Goal: Transaction & Acquisition: Book appointment/travel/reservation

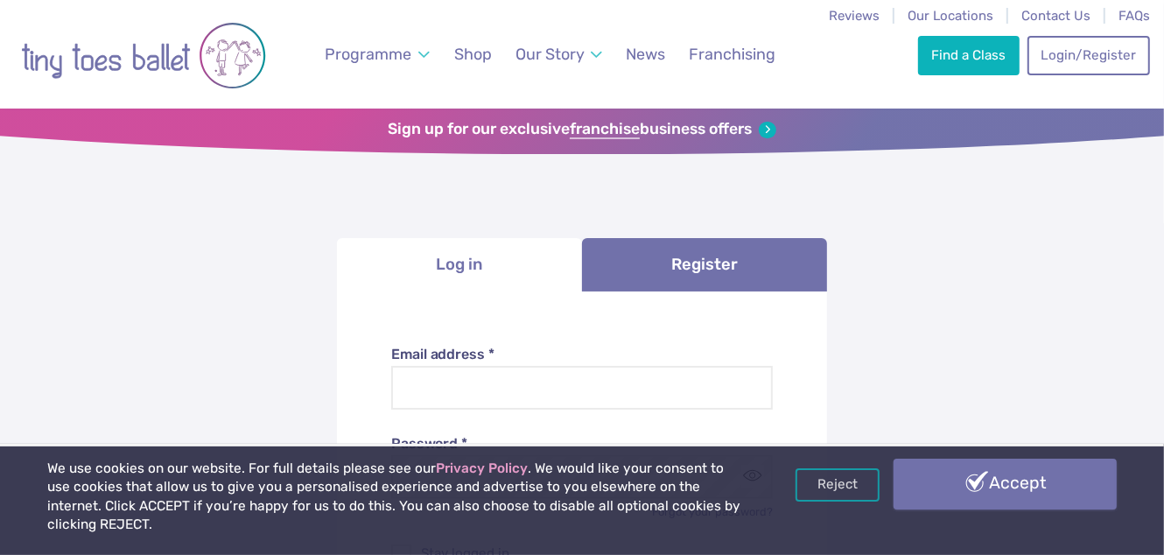
click at [937, 479] on link "Accept" at bounding box center [1005, 484] width 223 height 51
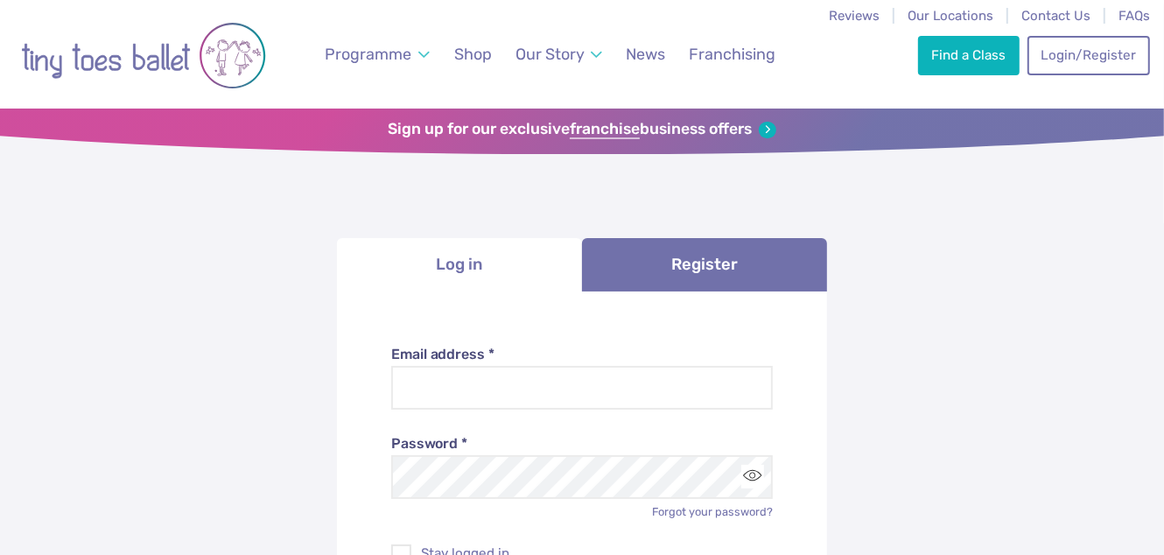
click at [465, 274] on li "Log in" at bounding box center [459, 264] width 245 height 53
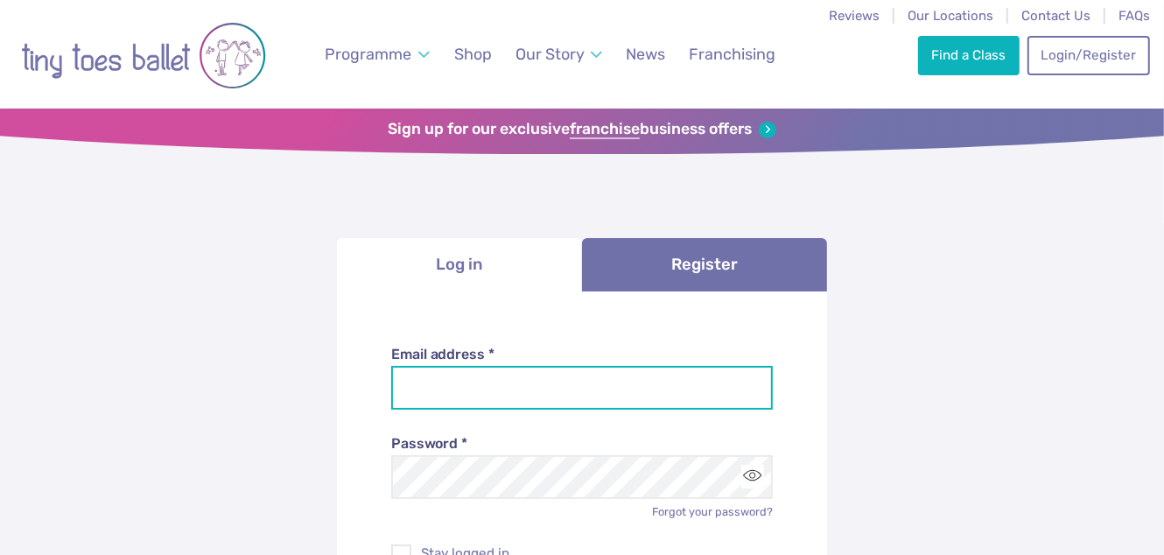
click at [463, 386] on input "Email address *" at bounding box center [582, 388] width 383 height 44
click at [519, 394] on input "**********" at bounding box center [582, 388] width 383 height 44
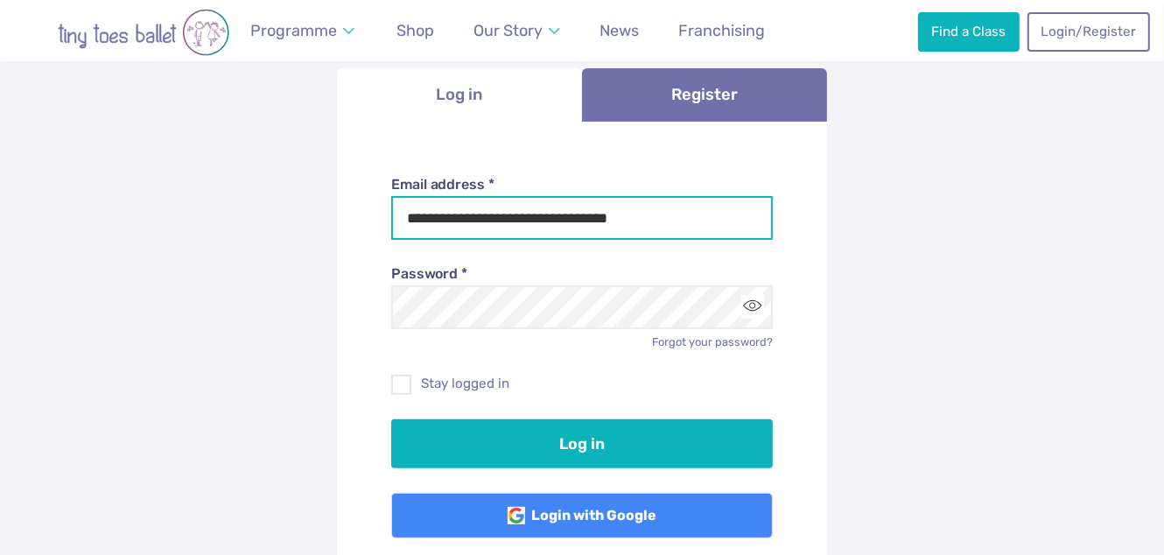
scroll to position [174, 0]
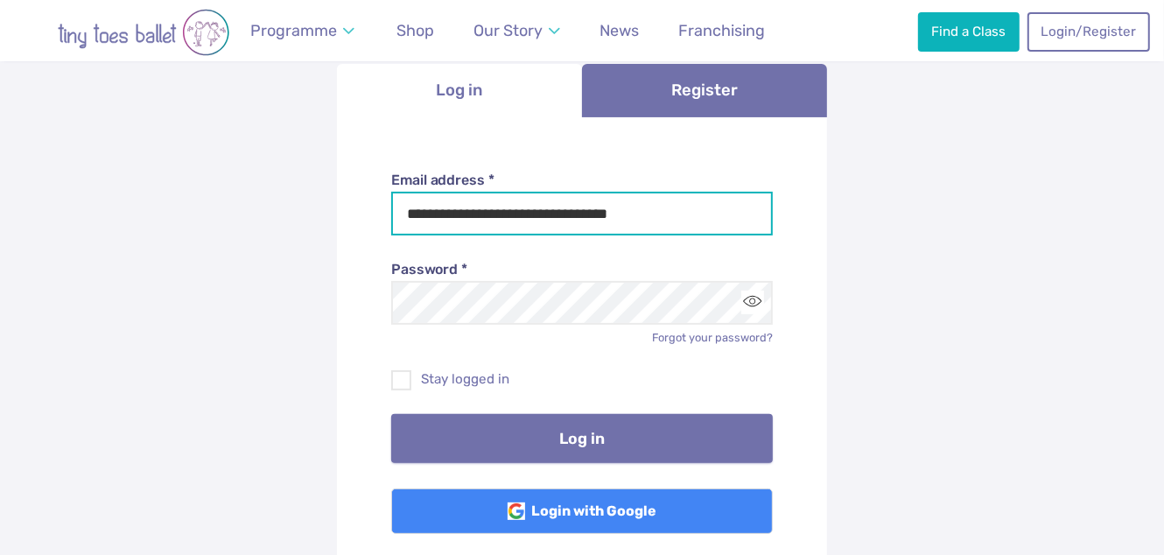
type input "**********"
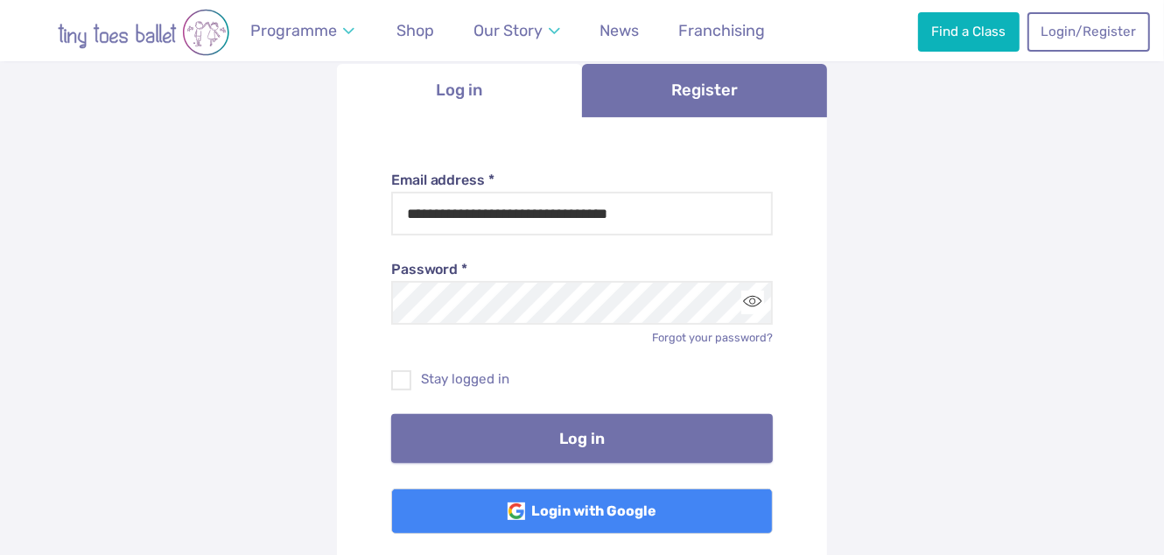
click at [586, 432] on button "Log in" at bounding box center [582, 438] width 383 height 49
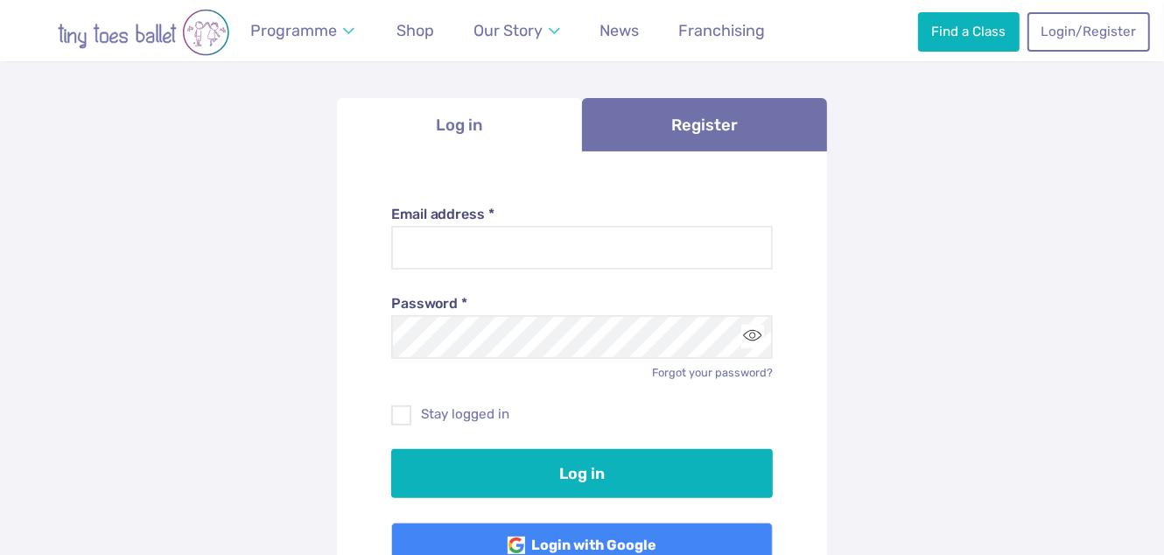
scroll to position [263, 0]
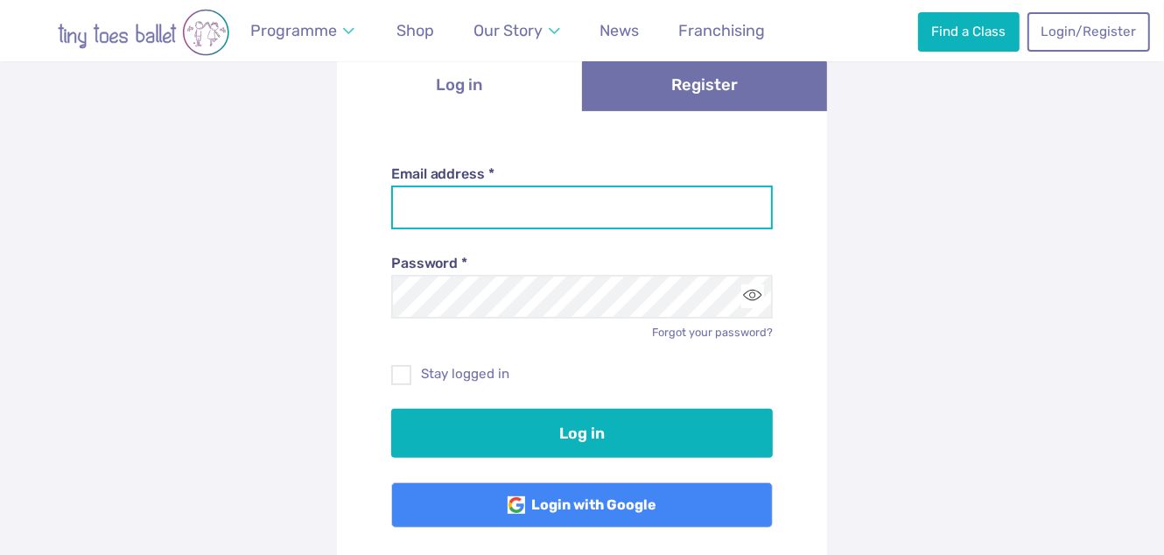
click at [450, 208] on input "Email address *" at bounding box center [582, 208] width 383 height 44
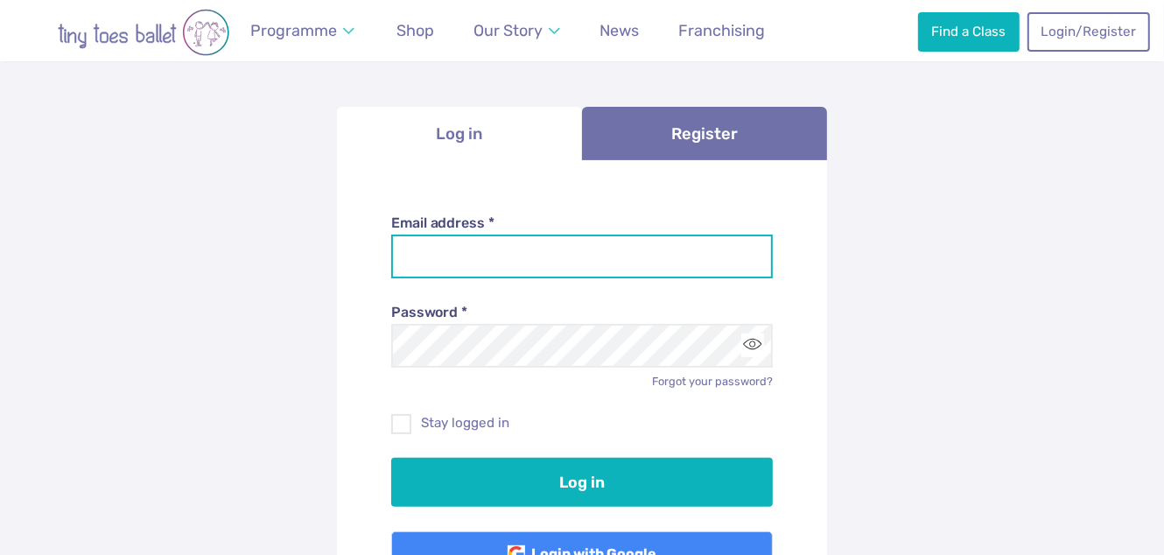
scroll to position [174, 0]
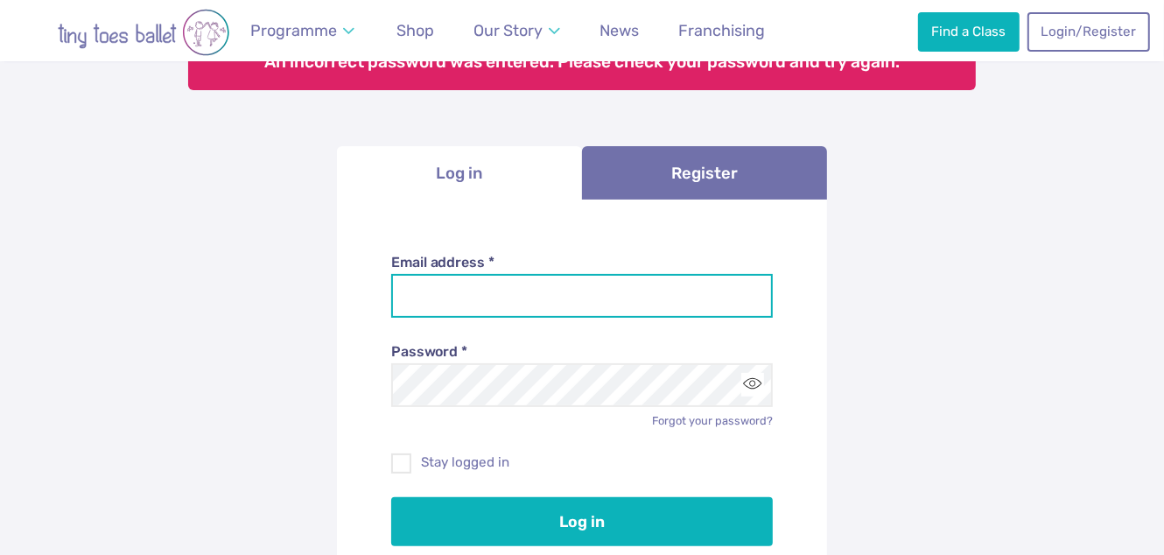
click at [463, 299] on input "Email address *" at bounding box center [582, 296] width 383 height 44
type input "**********"
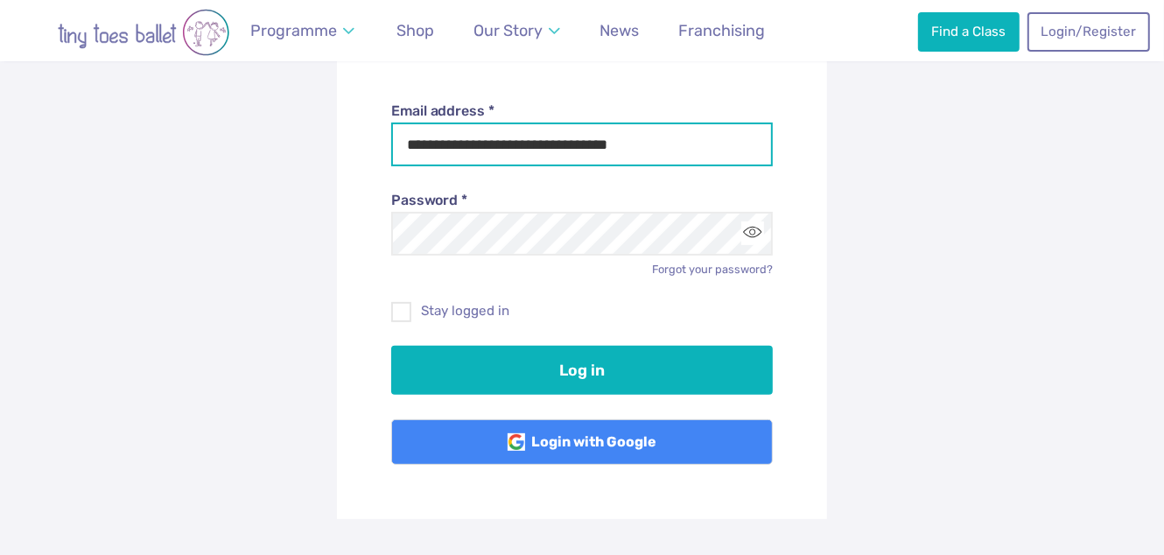
scroll to position [349, 0]
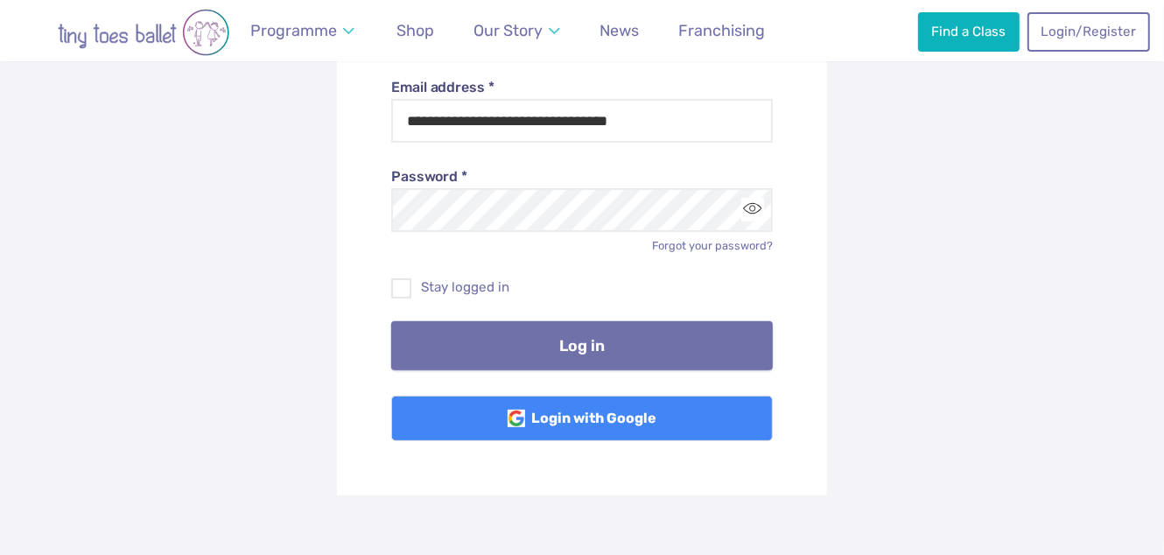
click at [668, 358] on button "Log in" at bounding box center [582, 345] width 383 height 49
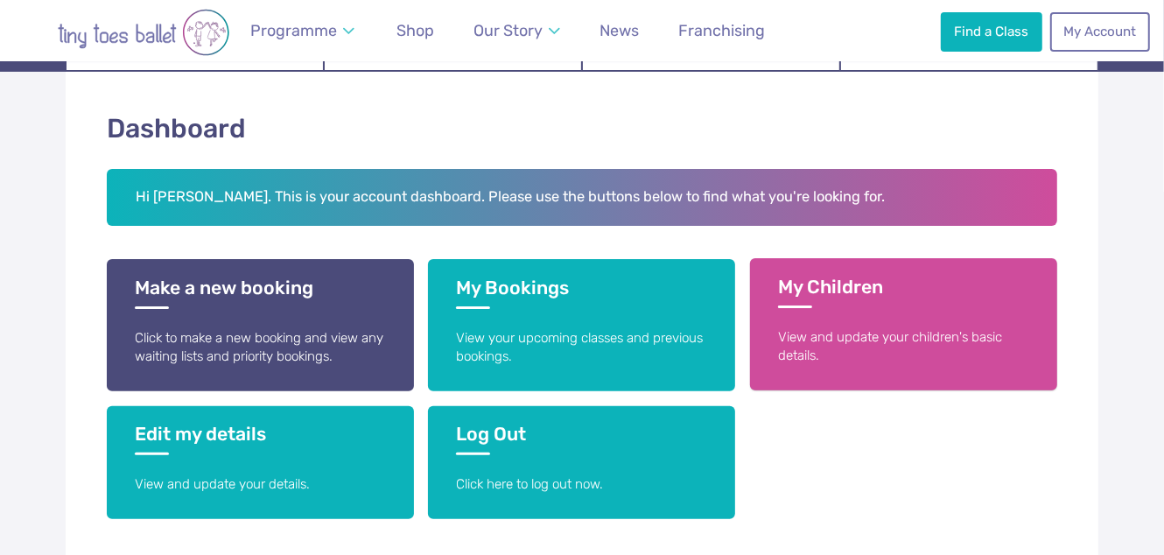
scroll to position [263, 0]
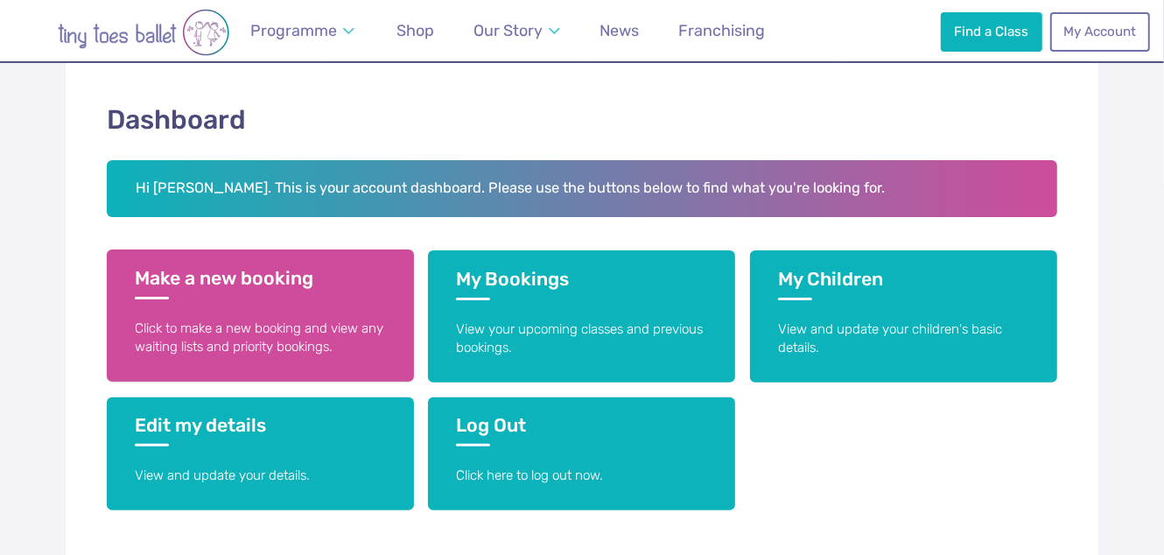
click at [305, 280] on h3 "Make a new booking" at bounding box center [260, 283] width 251 height 32
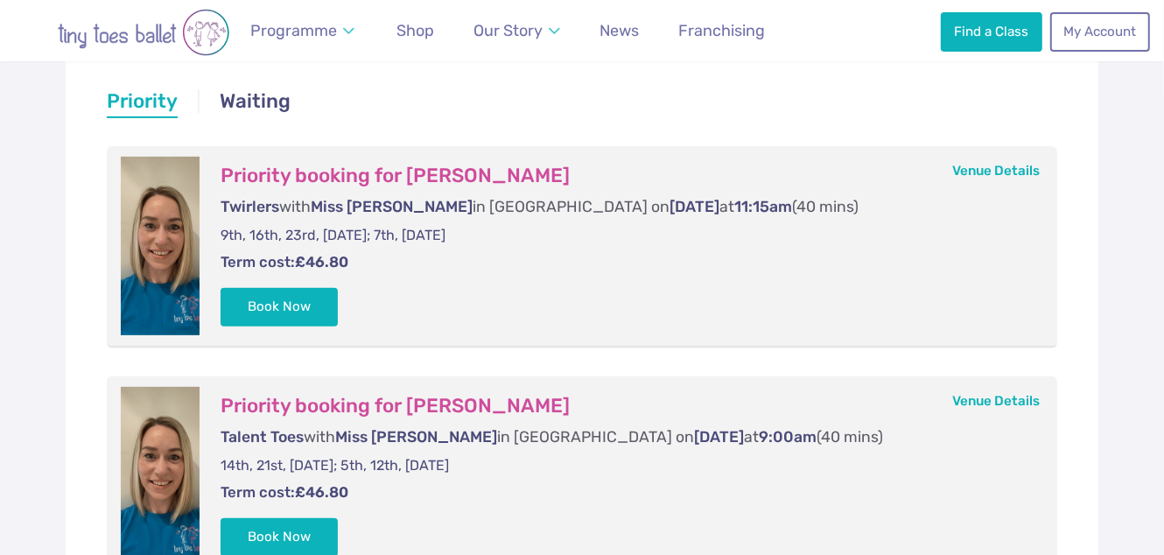
scroll to position [263, 0]
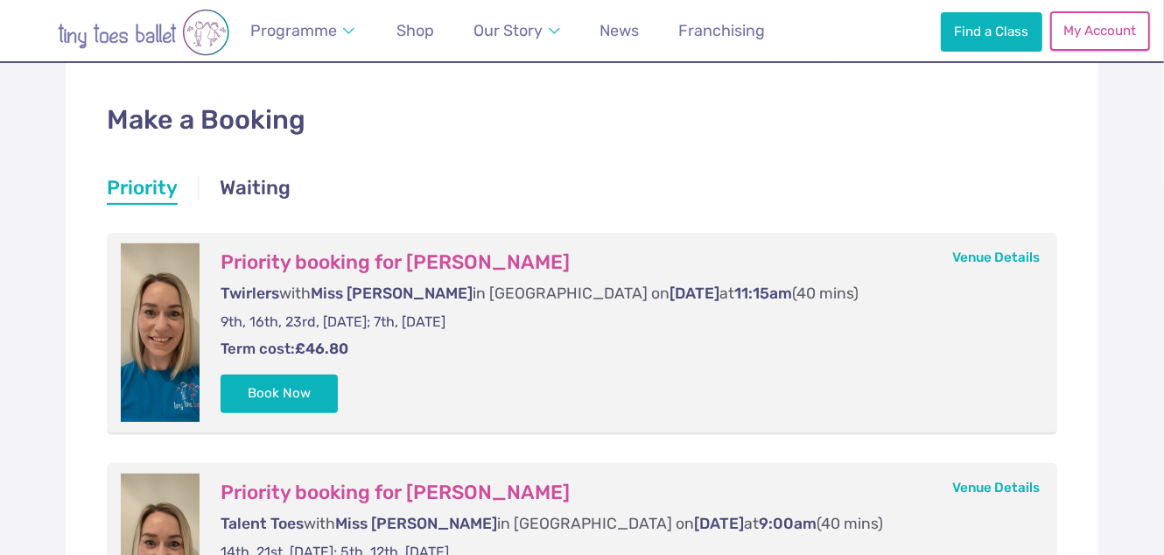
click at [1059, 35] on link "My Account" at bounding box center [1100, 30] width 100 height 39
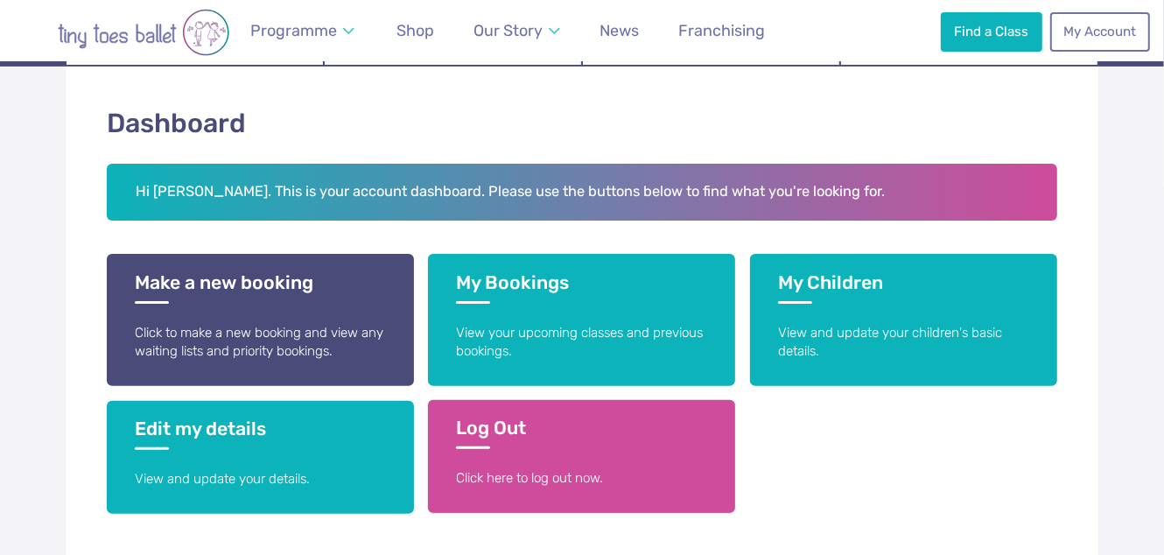
scroll to position [349, 0]
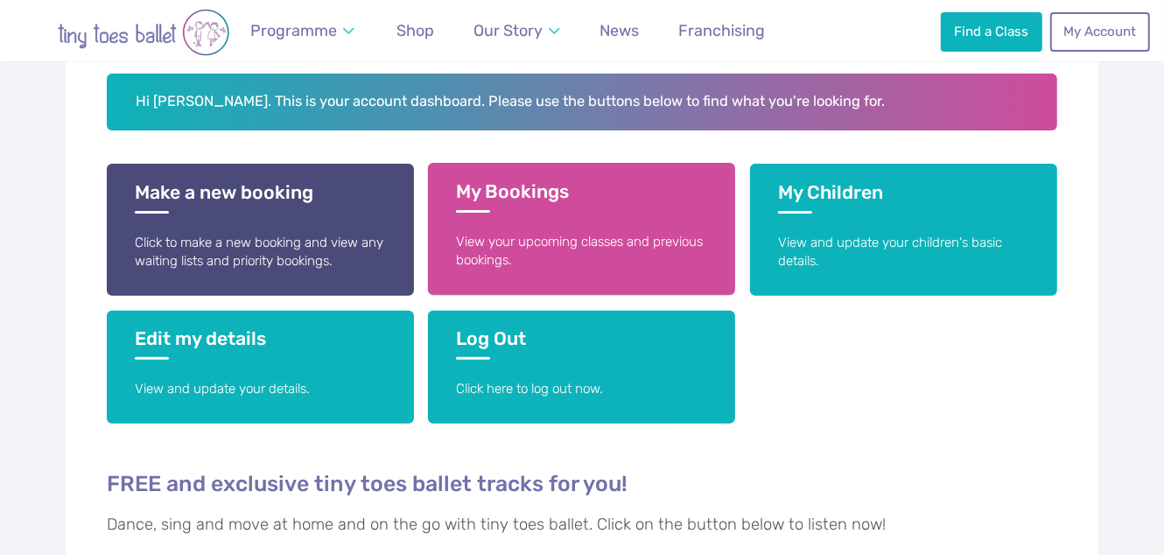
click at [495, 192] on h3 "My Bookings" at bounding box center [581, 196] width 251 height 32
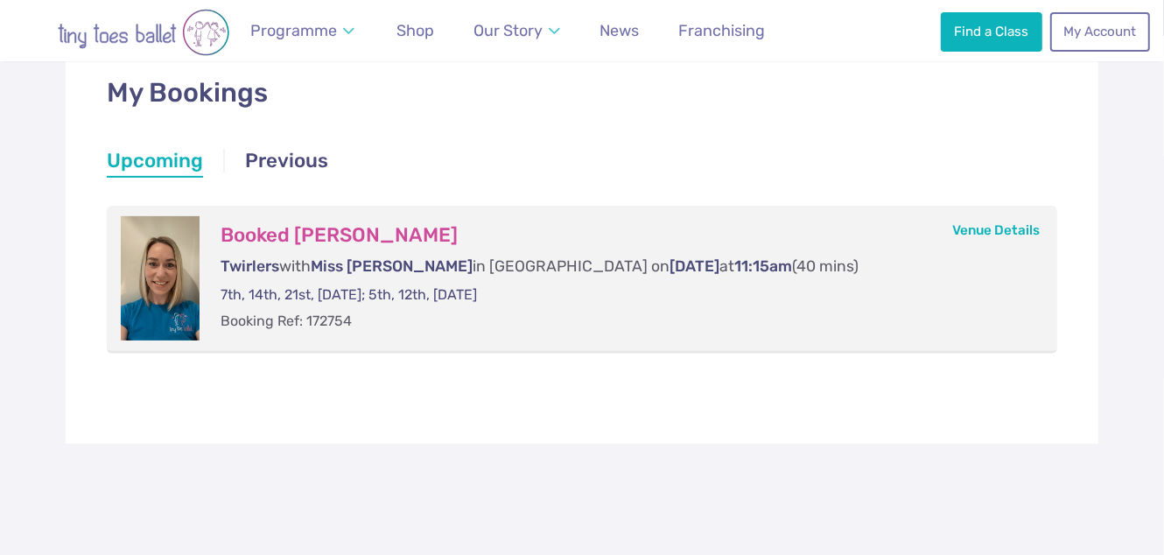
scroll to position [349, 0]
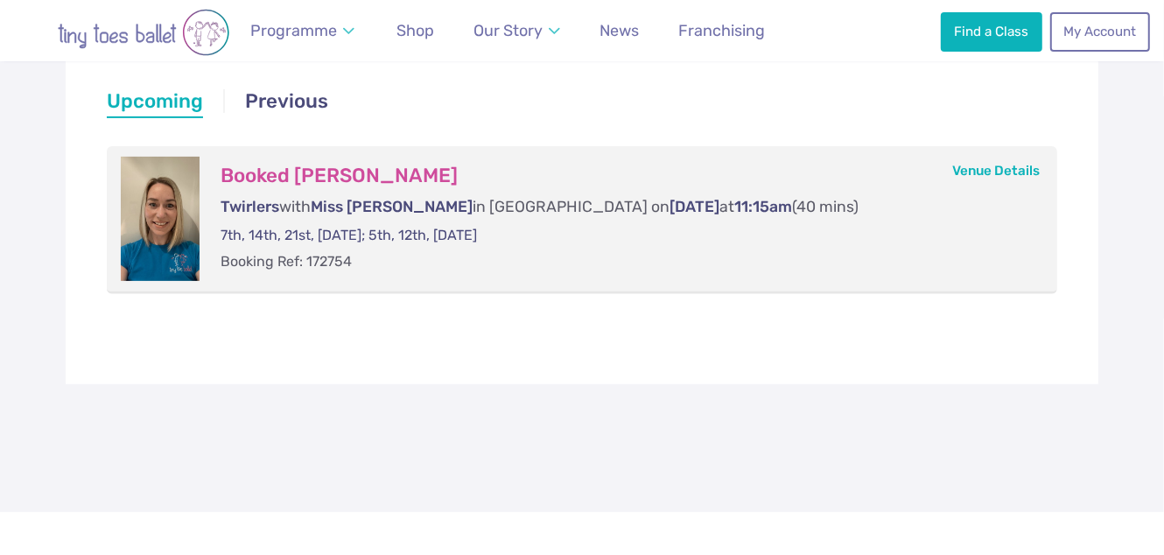
click at [163, 101] on li "Upcoming" at bounding box center [155, 104] width 96 height 32
click at [176, 98] on li "Upcoming" at bounding box center [155, 104] width 96 height 32
click at [293, 96] on link "Previous" at bounding box center [286, 104] width 83 height 32
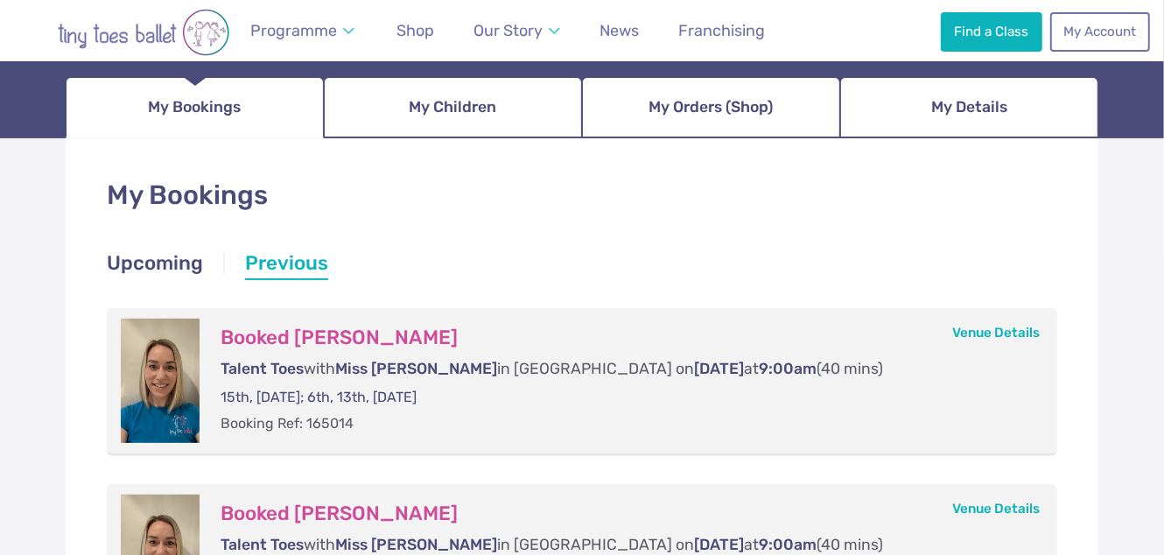
scroll to position [174, 0]
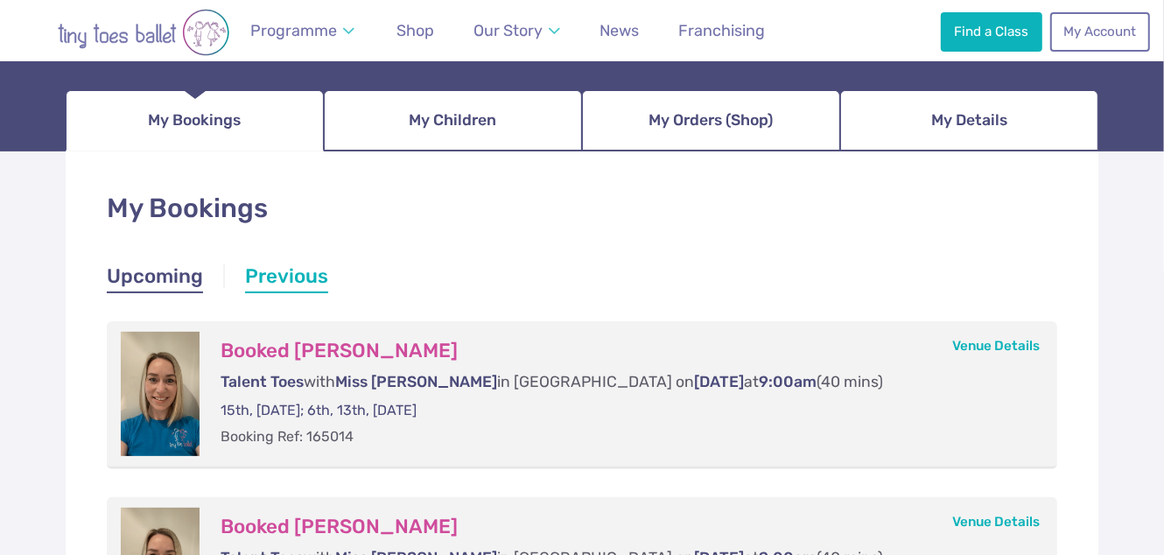
click at [176, 279] on link "Upcoming" at bounding box center [155, 279] width 96 height 32
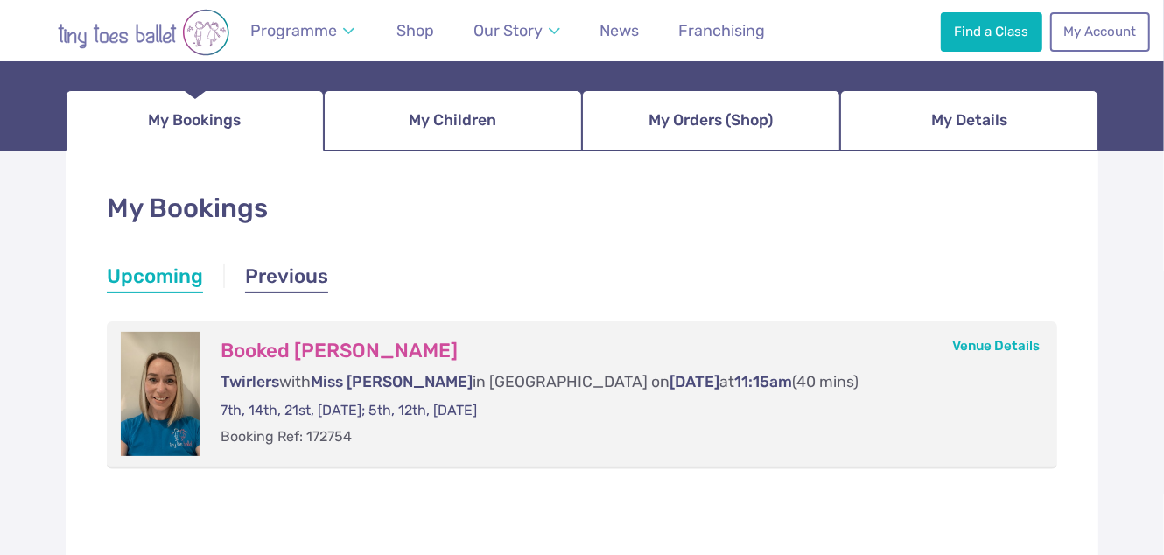
click at [290, 272] on link "Previous" at bounding box center [286, 279] width 83 height 32
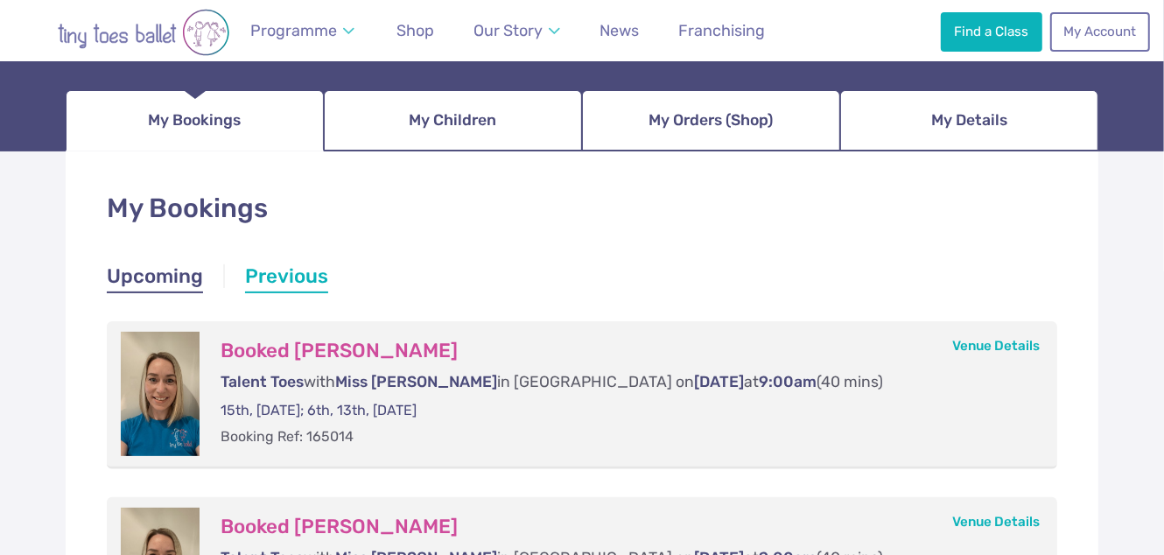
click at [163, 280] on link "Upcoming" at bounding box center [155, 279] width 96 height 32
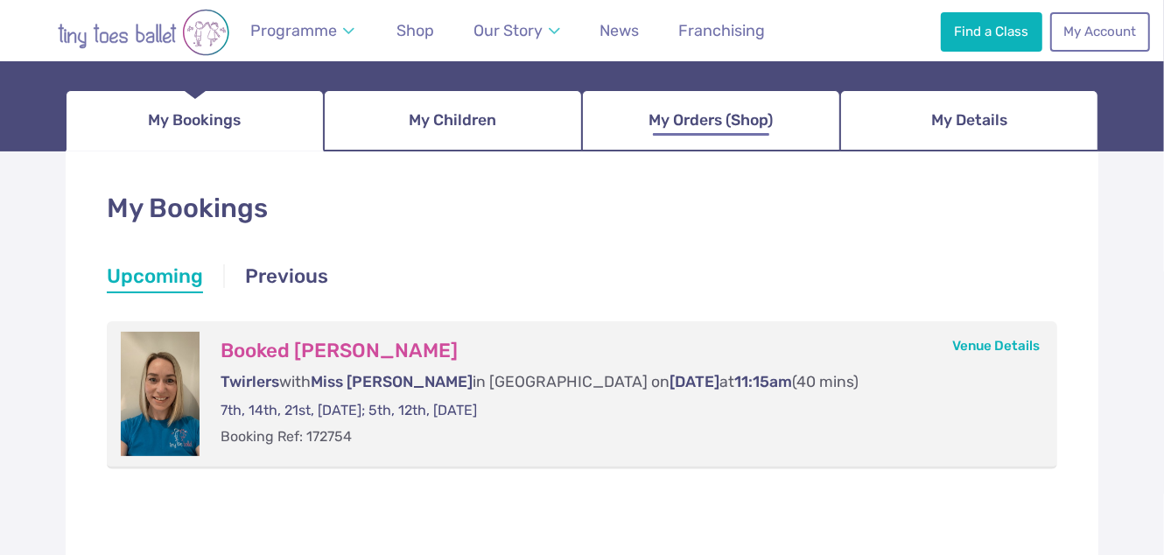
click at [672, 112] on span "My Orders (Shop)" at bounding box center [712, 120] width 124 height 31
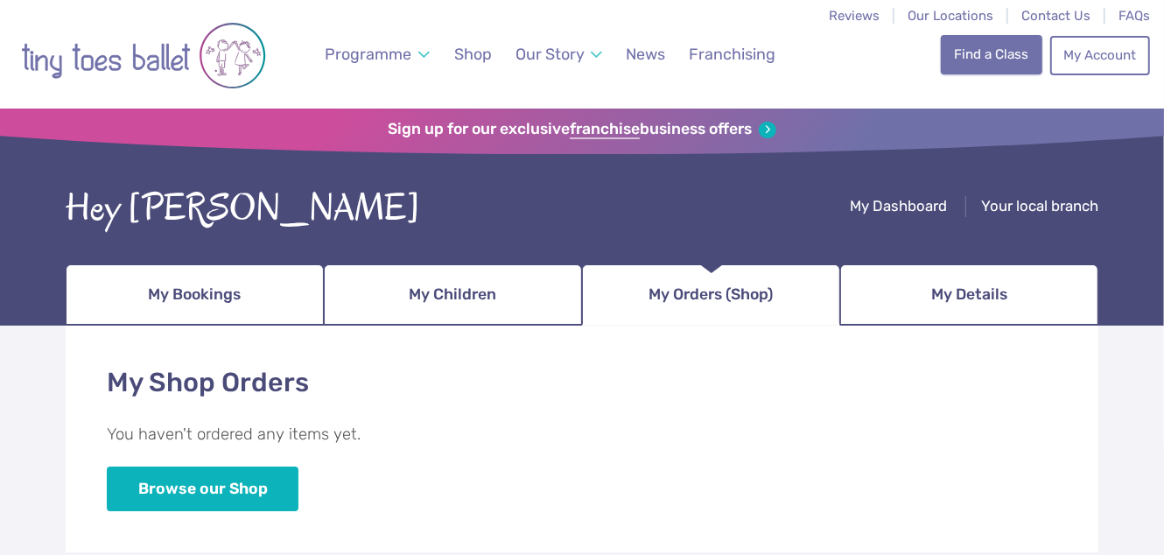
click at [979, 66] on link "Find a Class" at bounding box center [992, 54] width 102 height 39
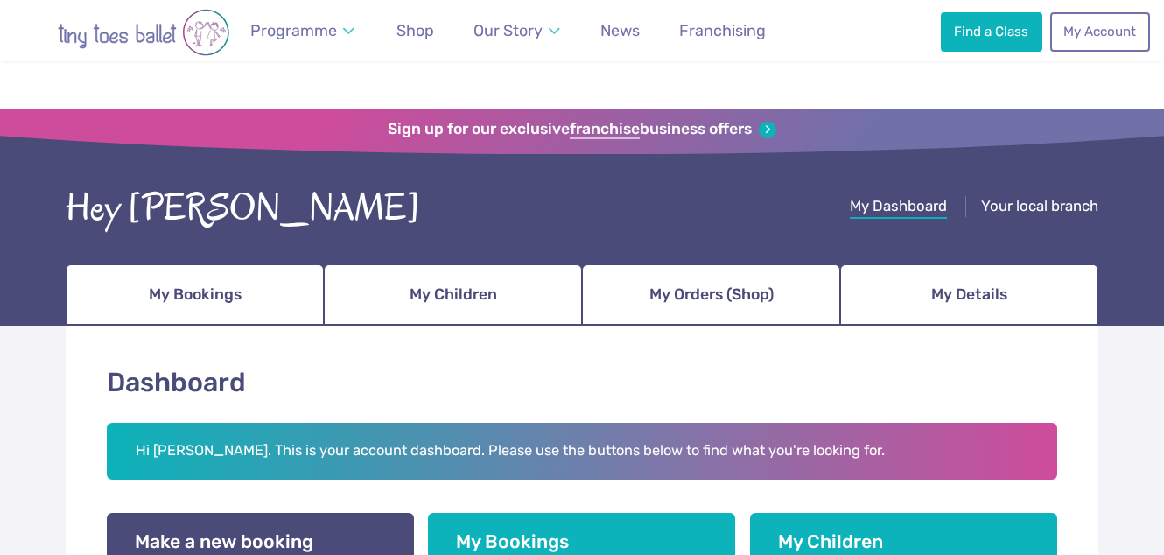
scroll to position [349, 0]
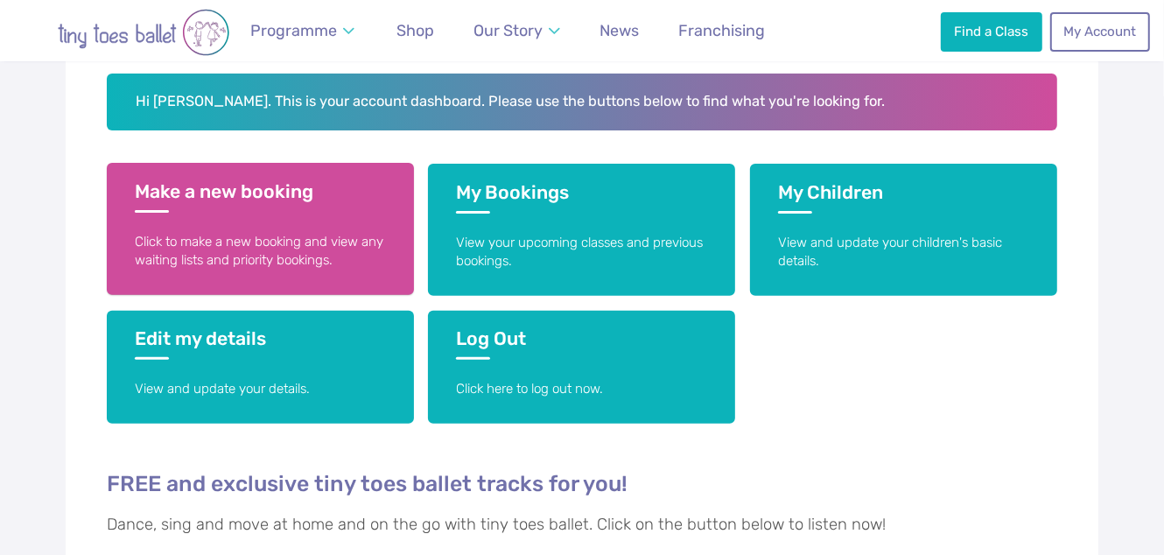
click at [206, 193] on h3 "Make a new booking" at bounding box center [260, 196] width 251 height 32
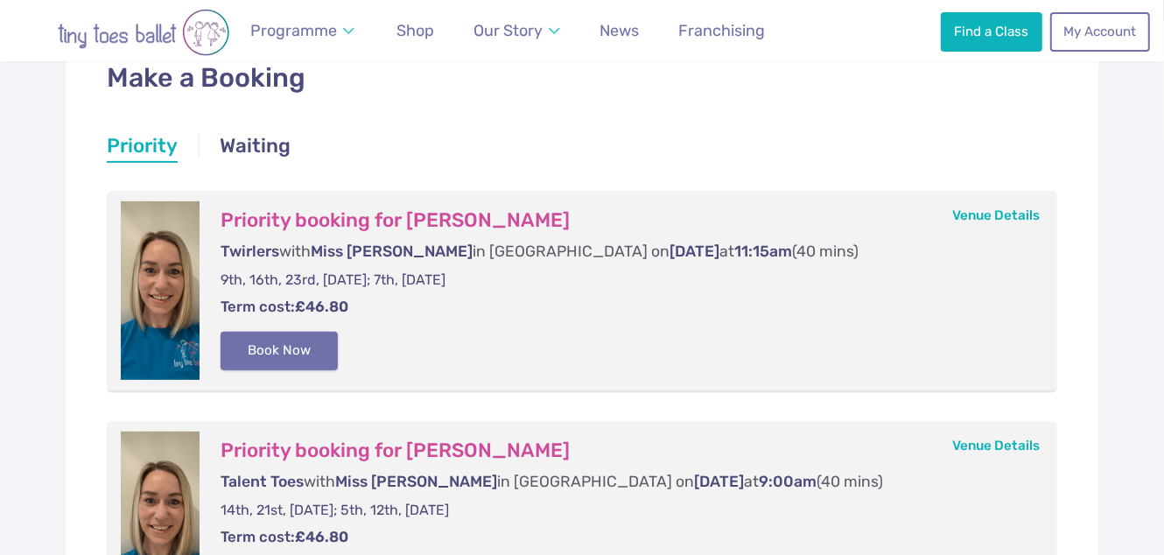
scroll to position [437, 0]
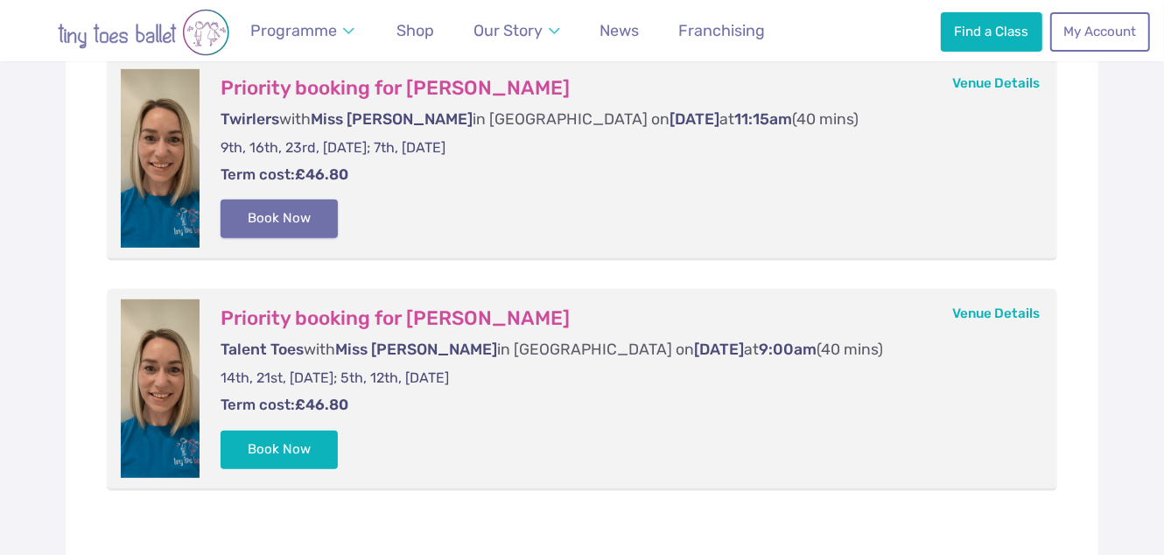
click at [277, 216] on button "Book Now" at bounding box center [279, 219] width 117 height 39
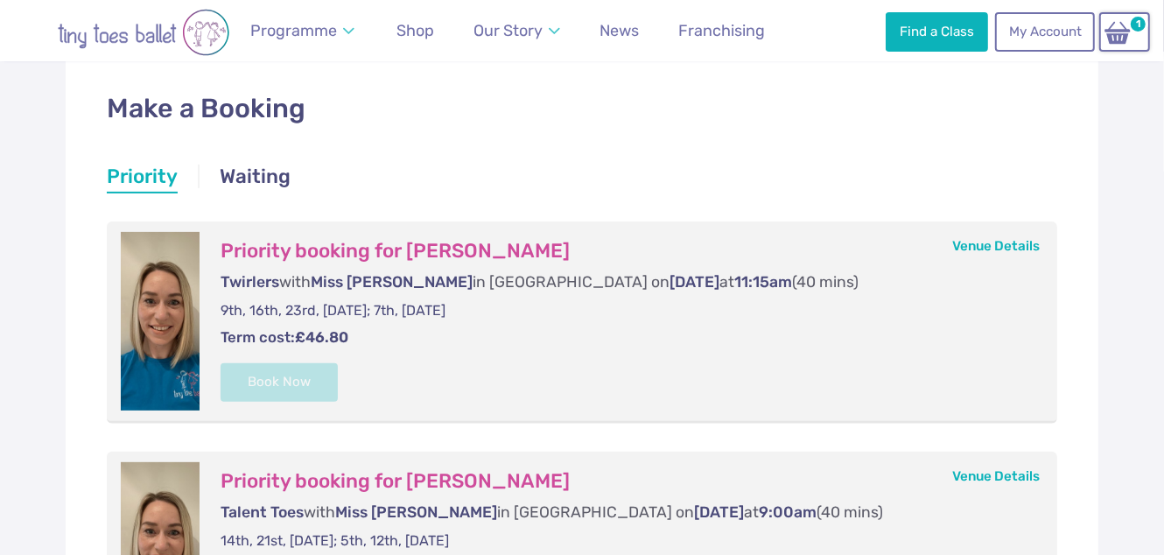
scroll to position [263, 0]
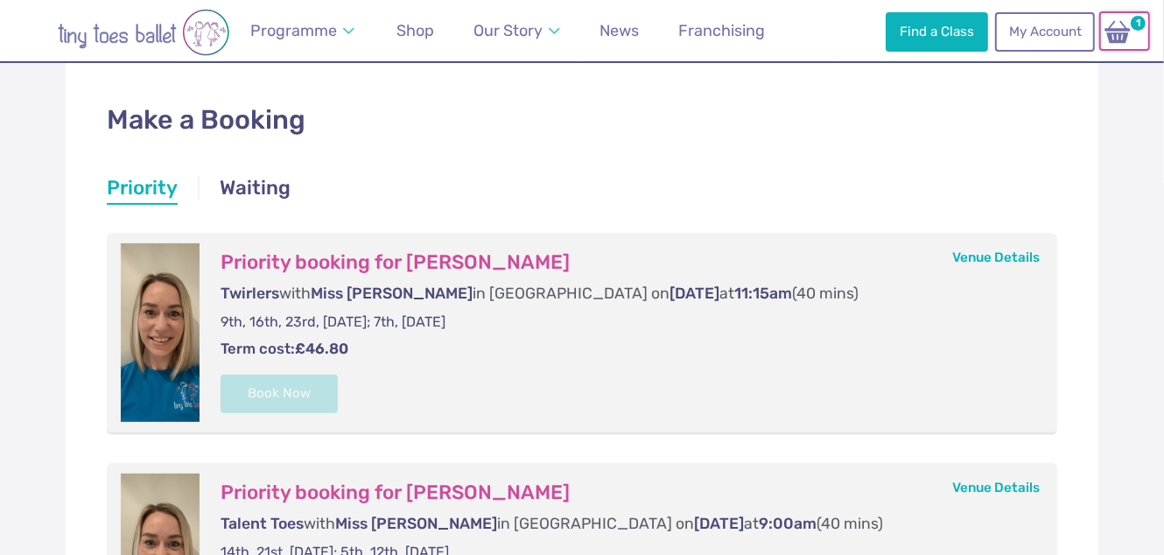
click at [1118, 34] on img at bounding box center [1117, 31] width 33 height 25
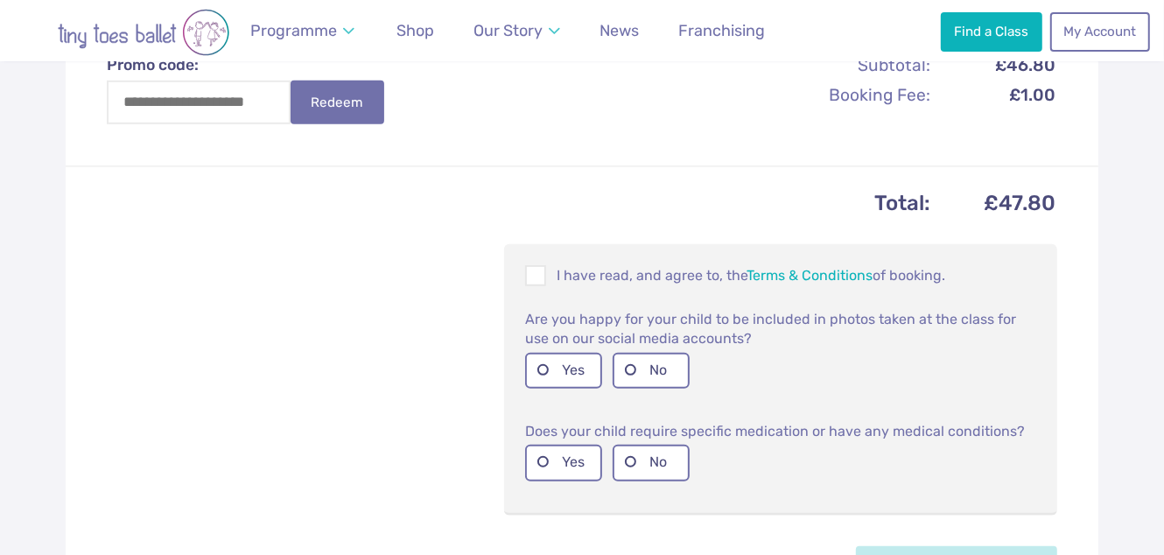
scroll to position [612, 0]
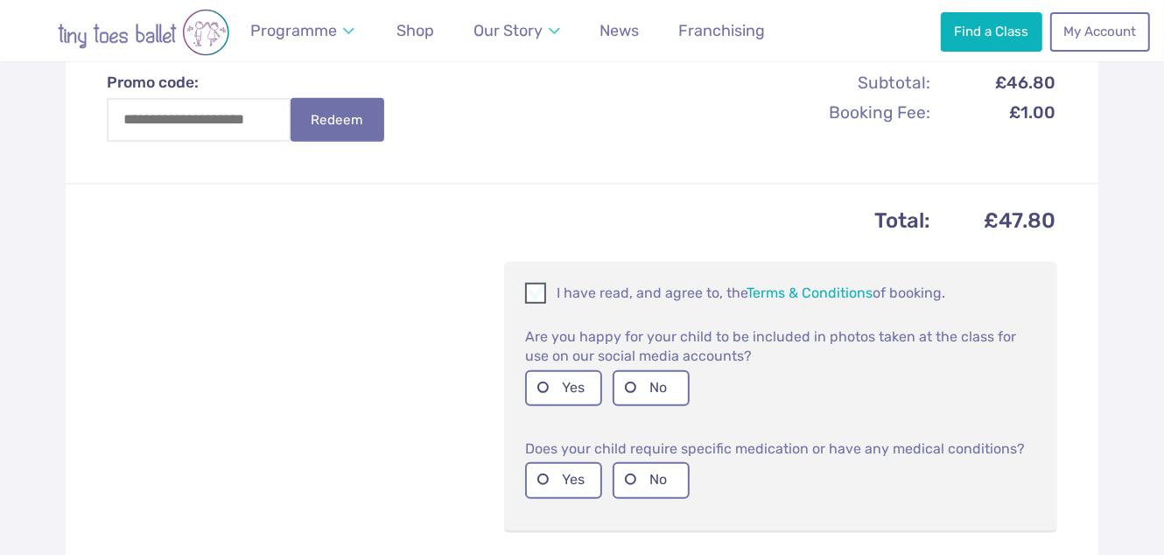
click at [535, 292] on span at bounding box center [536, 296] width 19 height 17
click at [533, 383] on label "Yes" at bounding box center [563, 388] width 77 height 36
click at [542, 474] on label "Yes" at bounding box center [563, 480] width 77 height 36
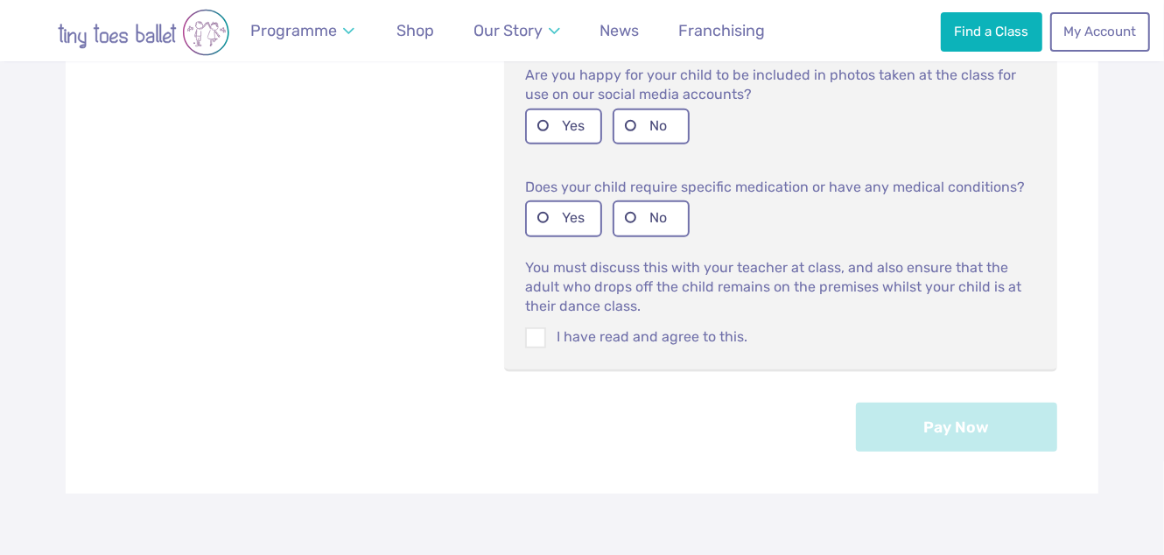
scroll to position [874, 0]
click at [540, 334] on span at bounding box center [536, 340] width 19 height 17
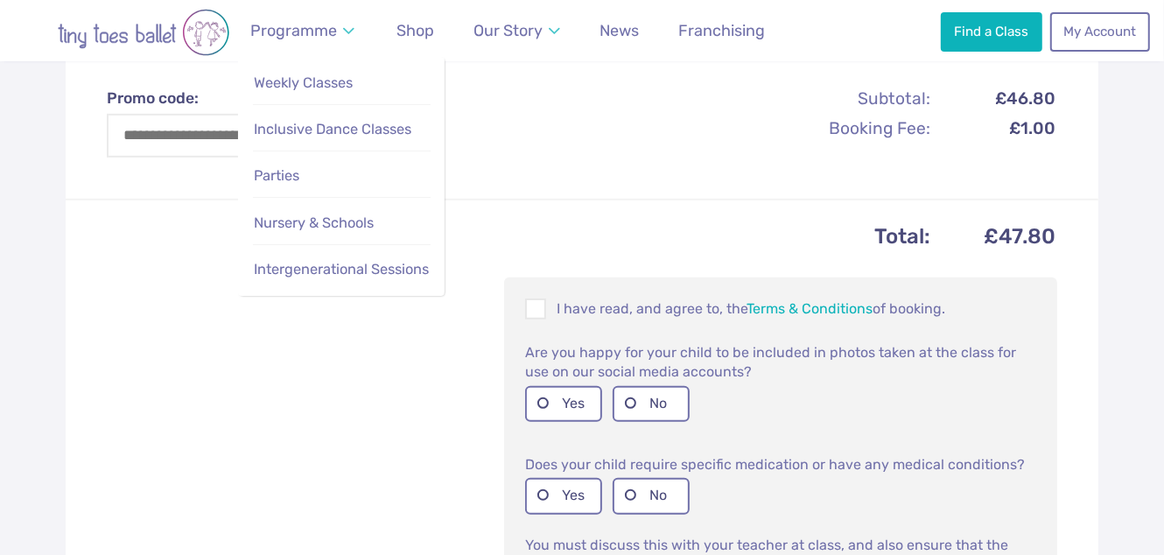
scroll to position [612, 0]
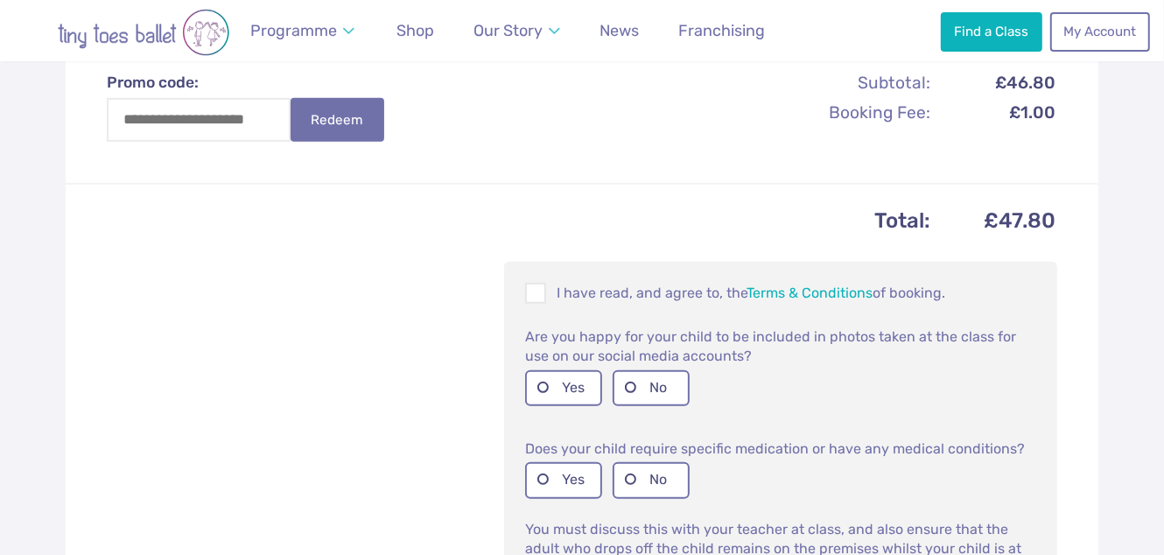
click at [174, 398] on div "Total: £47.80 I have read, and agree to, the Terms & Conditions of booking. Are…" at bounding box center [582, 469] width 1033 height 572
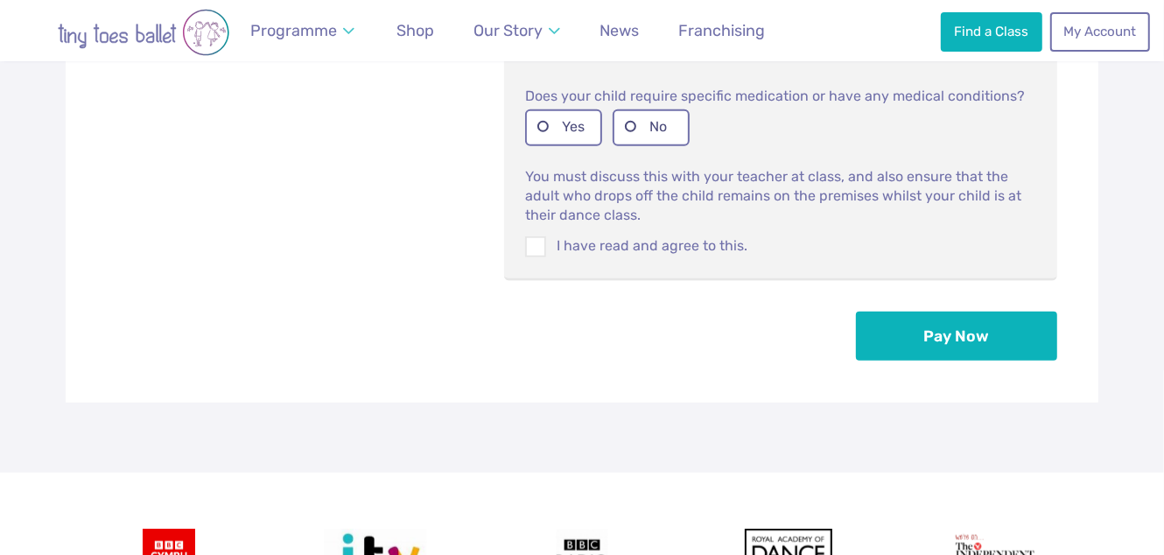
scroll to position [1050, 0]
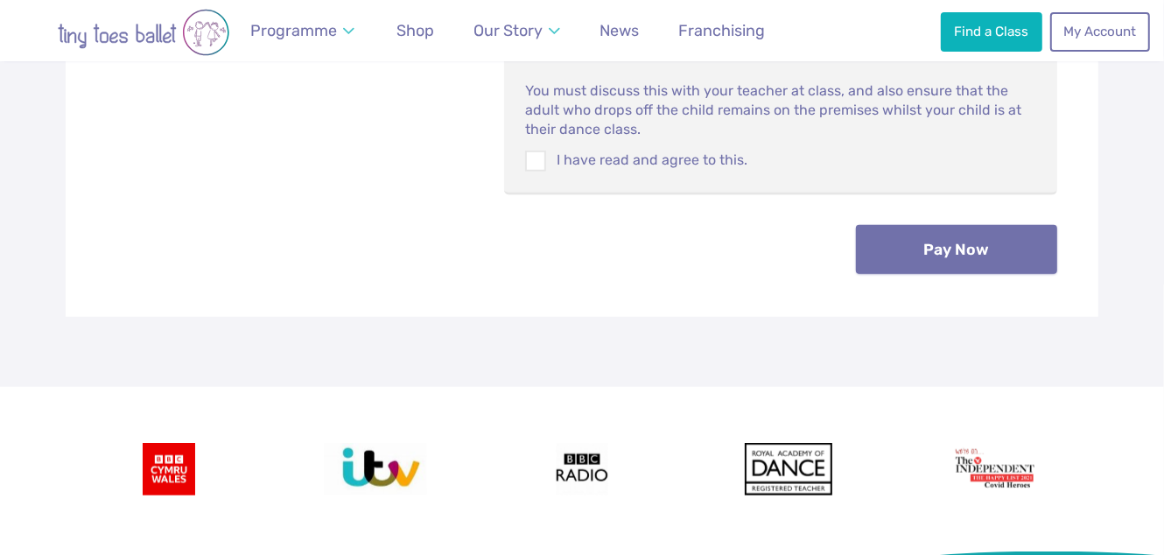
click at [962, 252] on button "Pay Now" at bounding box center [956, 249] width 201 height 49
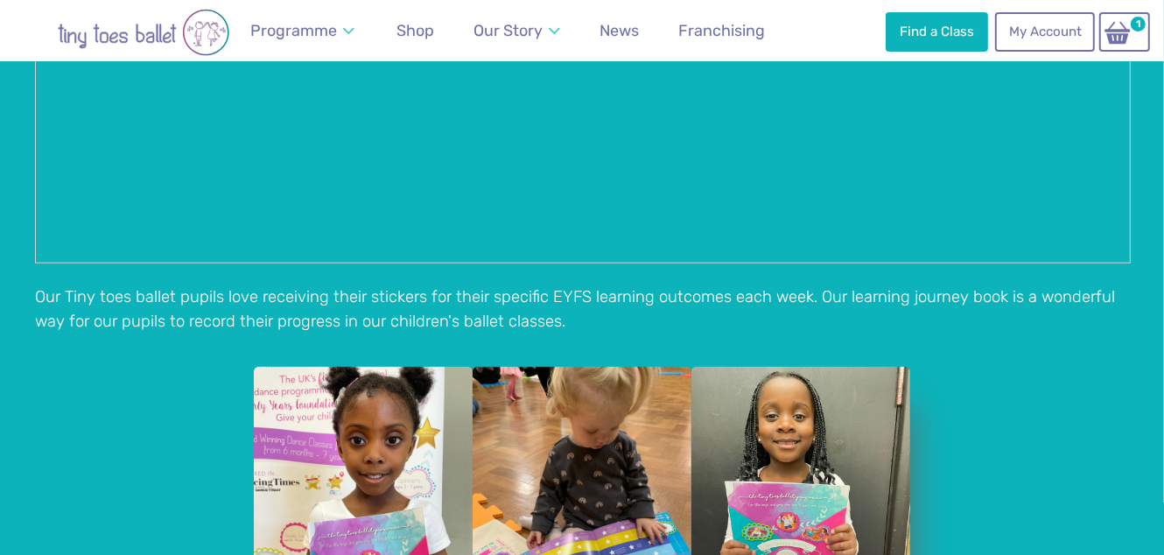
scroll to position [1050, 0]
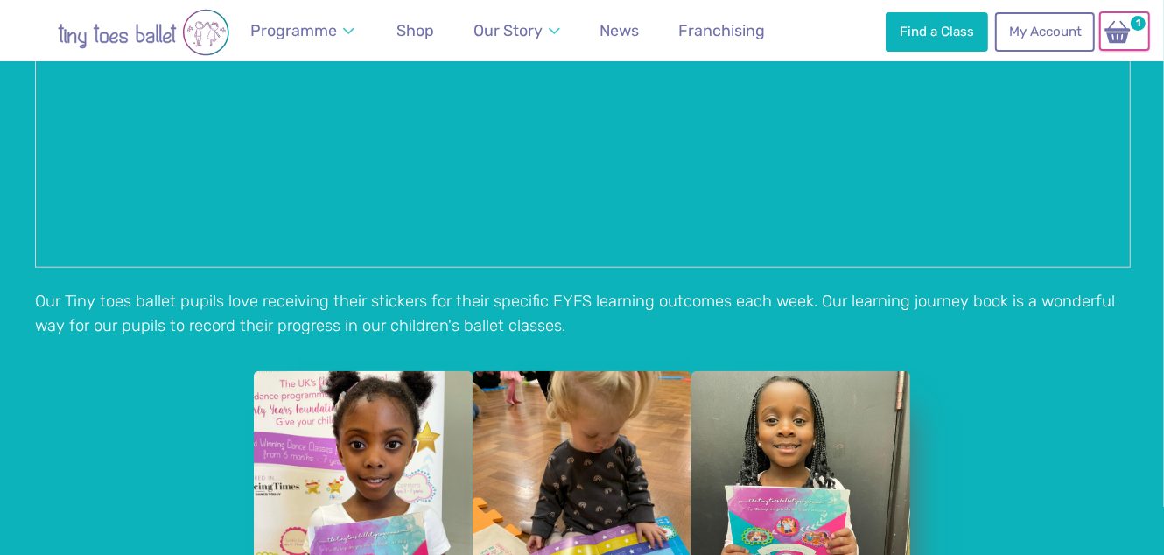
click at [1120, 37] on img at bounding box center [1117, 31] width 33 height 25
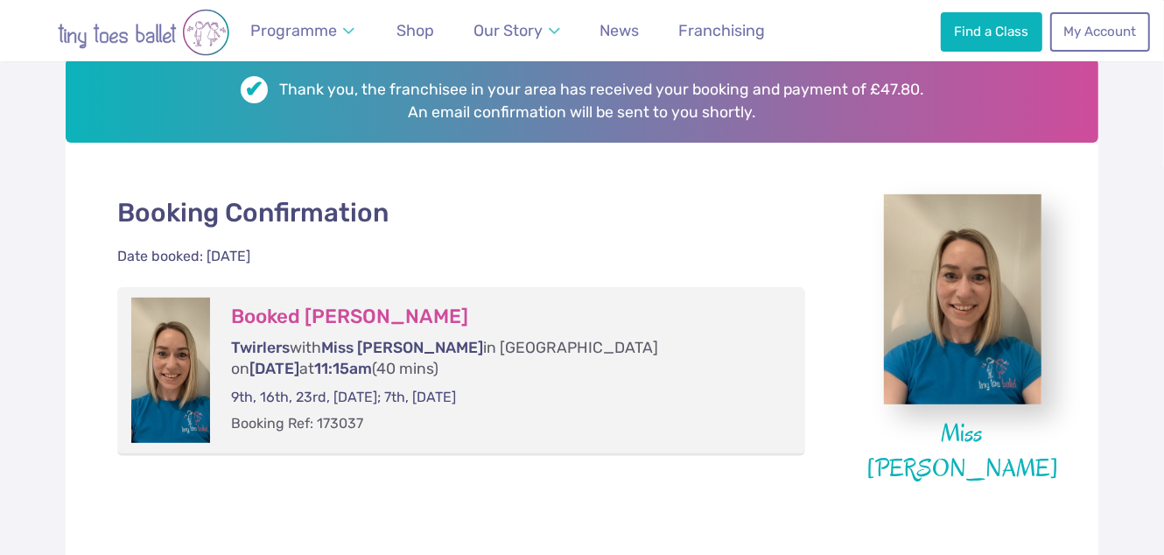
scroll to position [263, 0]
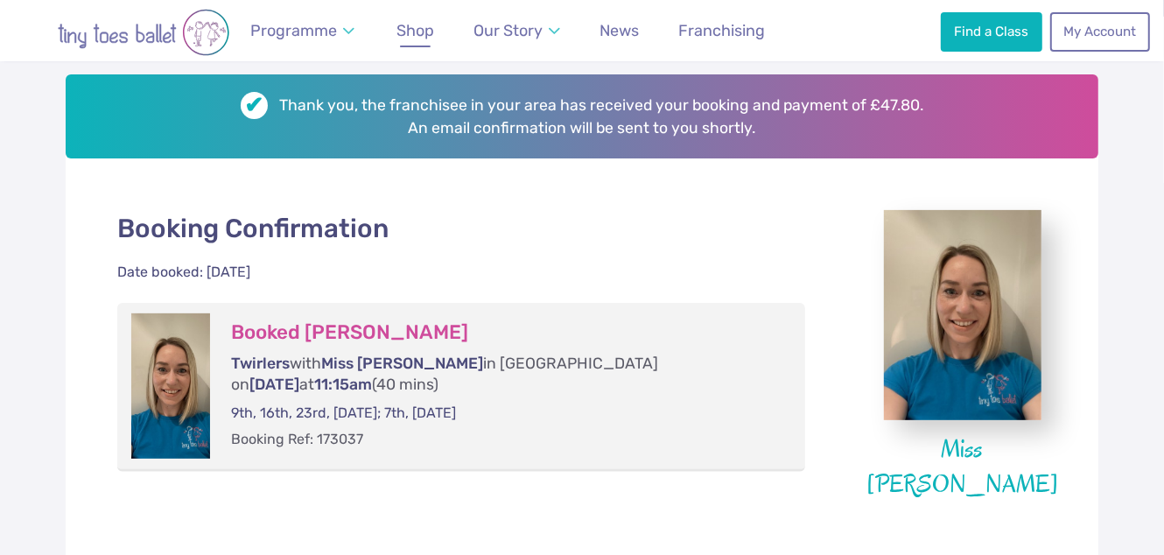
click at [415, 35] on span "Shop" at bounding box center [416, 30] width 38 height 18
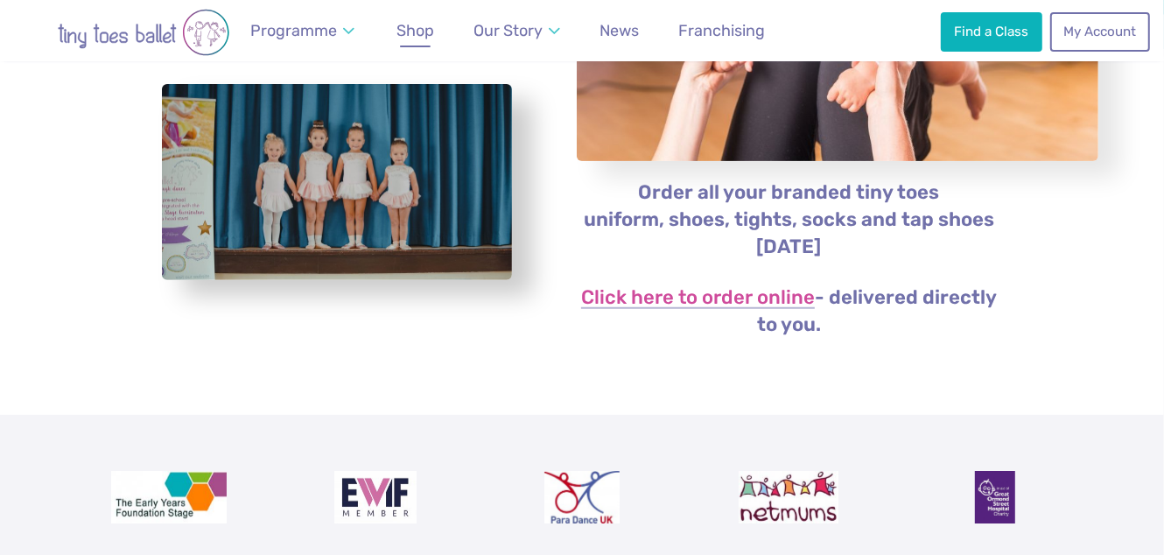
scroll to position [349, 0]
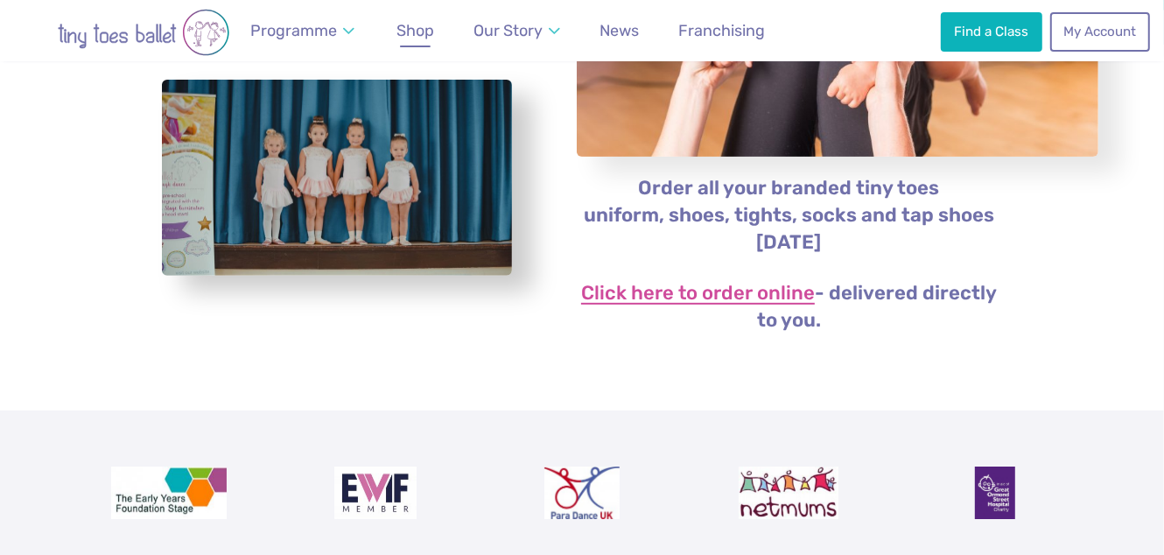
click at [665, 291] on link "Click here to order online" at bounding box center [698, 294] width 234 height 21
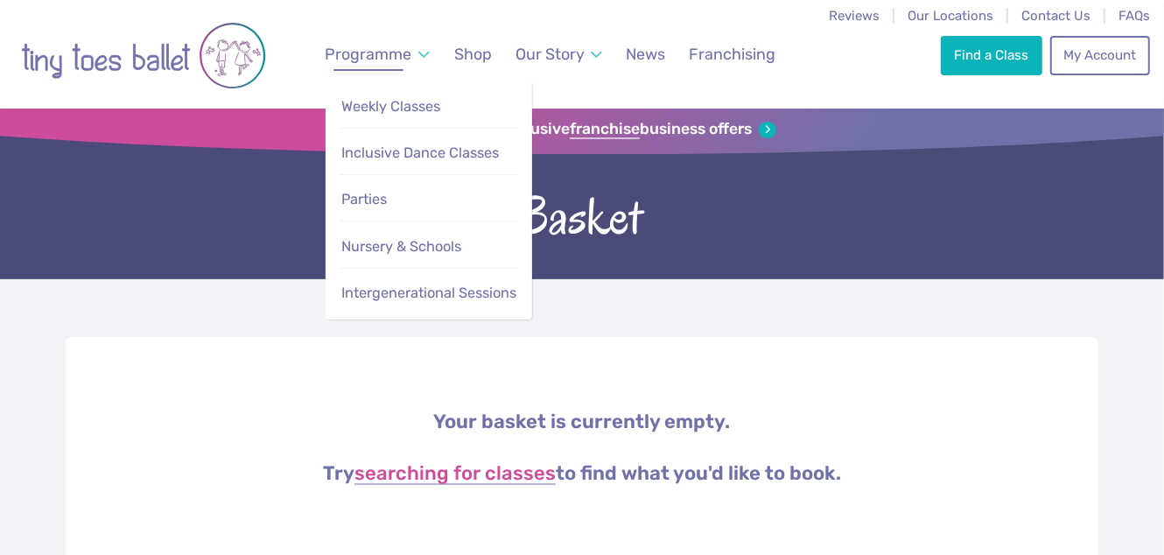
click at [355, 50] on span "Programme" at bounding box center [369, 54] width 87 height 18
click at [371, 106] on span "Weekly Classes" at bounding box center [390, 106] width 99 height 17
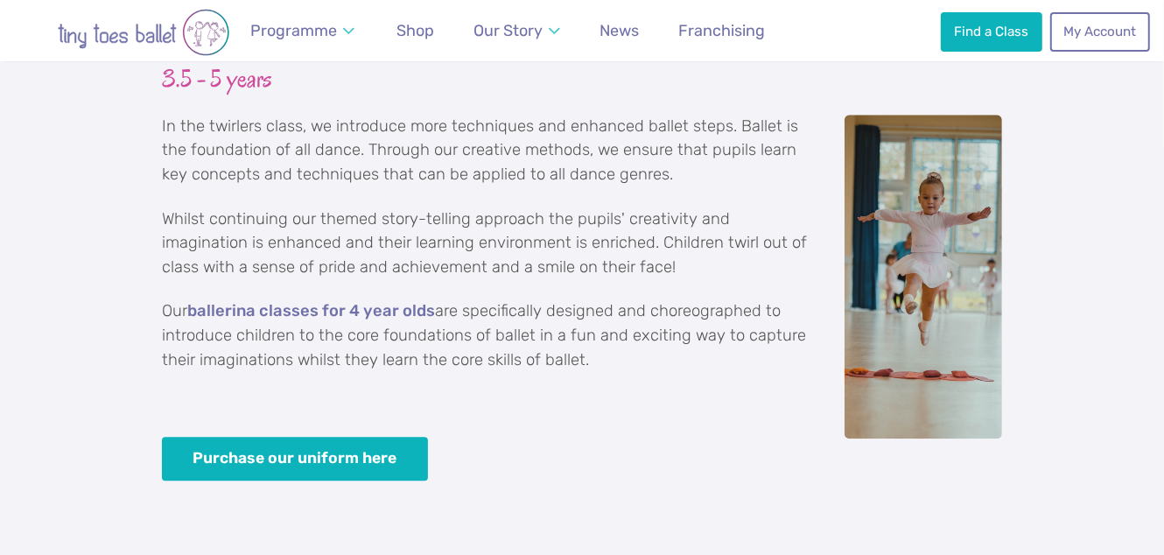
scroll to position [3150, 0]
